Goal: Transaction & Acquisition: Purchase product/service

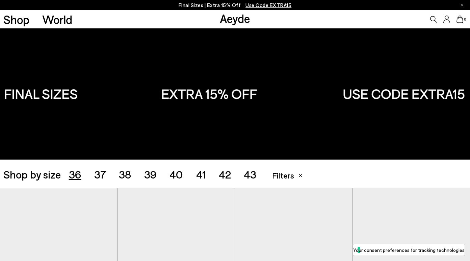
scroll to position [664, 0]
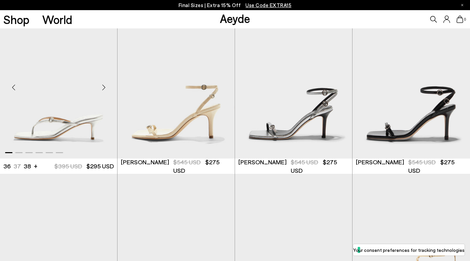
click at [104, 86] on div "Next slide" at bounding box center [103, 87] width 20 height 20
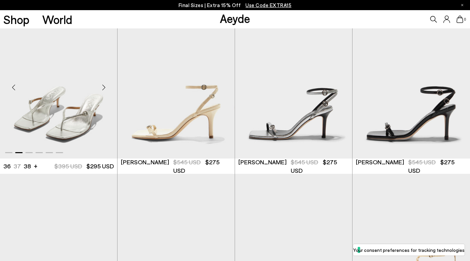
click at [104, 86] on div "Next slide" at bounding box center [103, 87] width 20 height 20
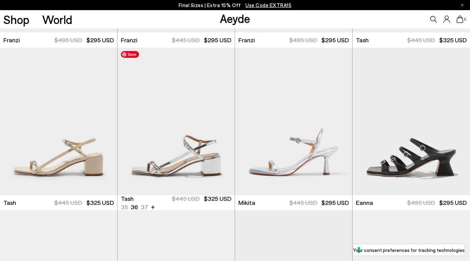
scroll to position [1279, 0]
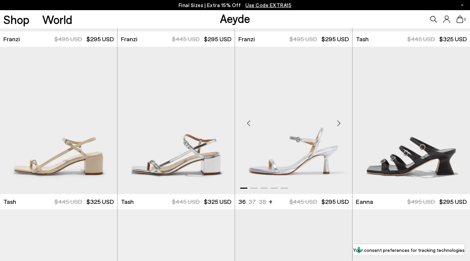
click at [339, 123] on div "Next slide" at bounding box center [338, 123] width 20 height 20
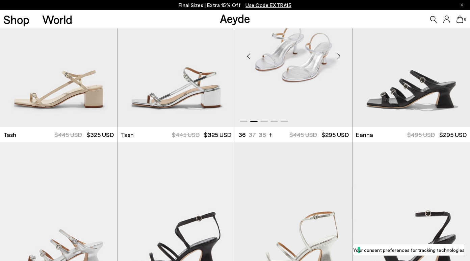
scroll to position [1385, 0]
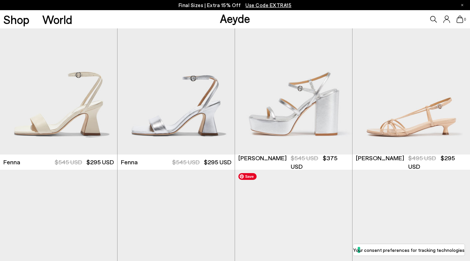
scroll to position [1752, 0]
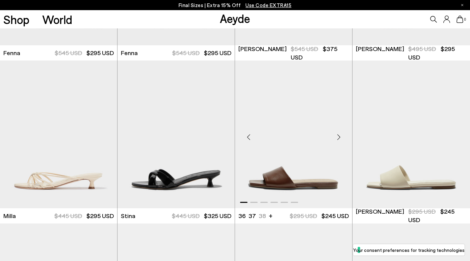
click at [339, 137] on div "Next slide" at bounding box center [338, 137] width 20 height 20
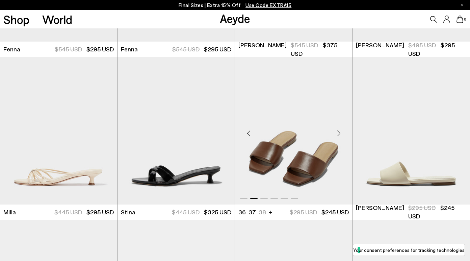
scroll to position [1757, 0]
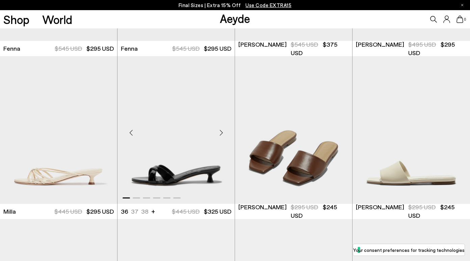
click at [222, 132] on div "Next slide" at bounding box center [221, 132] width 20 height 20
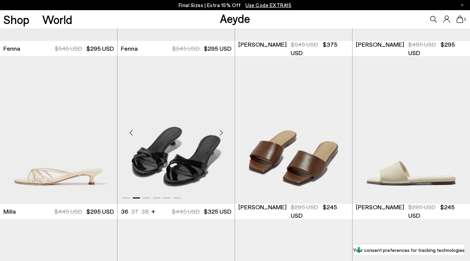
click at [222, 132] on div "Next slide" at bounding box center [221, 132] width 20 height 20
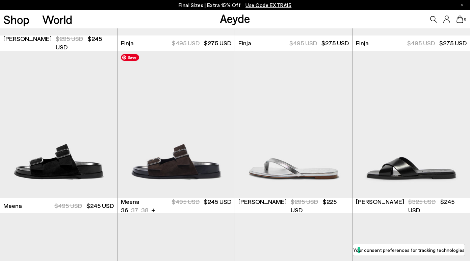
scroll to position [2094, 0]
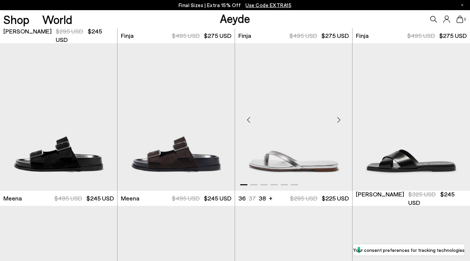
click at [339, 118] on div "Next slide" at bounding box center [338, 119] width 20 height 20
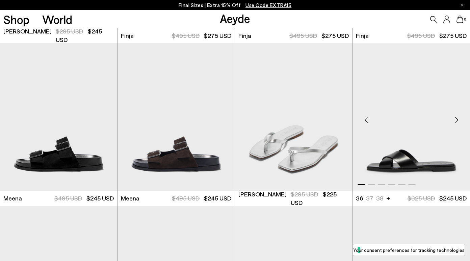
click at [457, 120] on div "Next slide" at bounding box center [456, 119] width 20 height 20
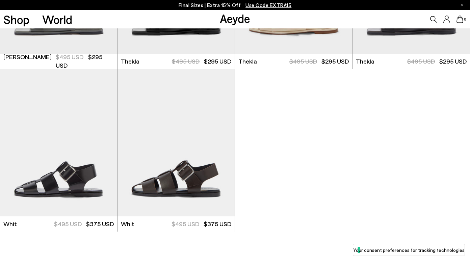
scroll to position [2407, 0]
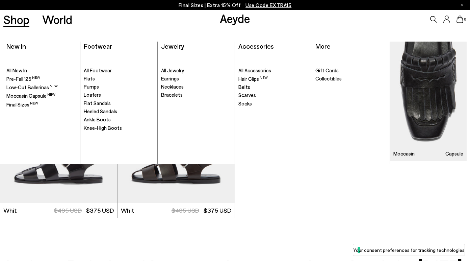
click at [89, 78] on span "Flats" at bounding box center [89, 78] width 11 height 6
